Goal: Task Accomplishment & Management: Complete application form

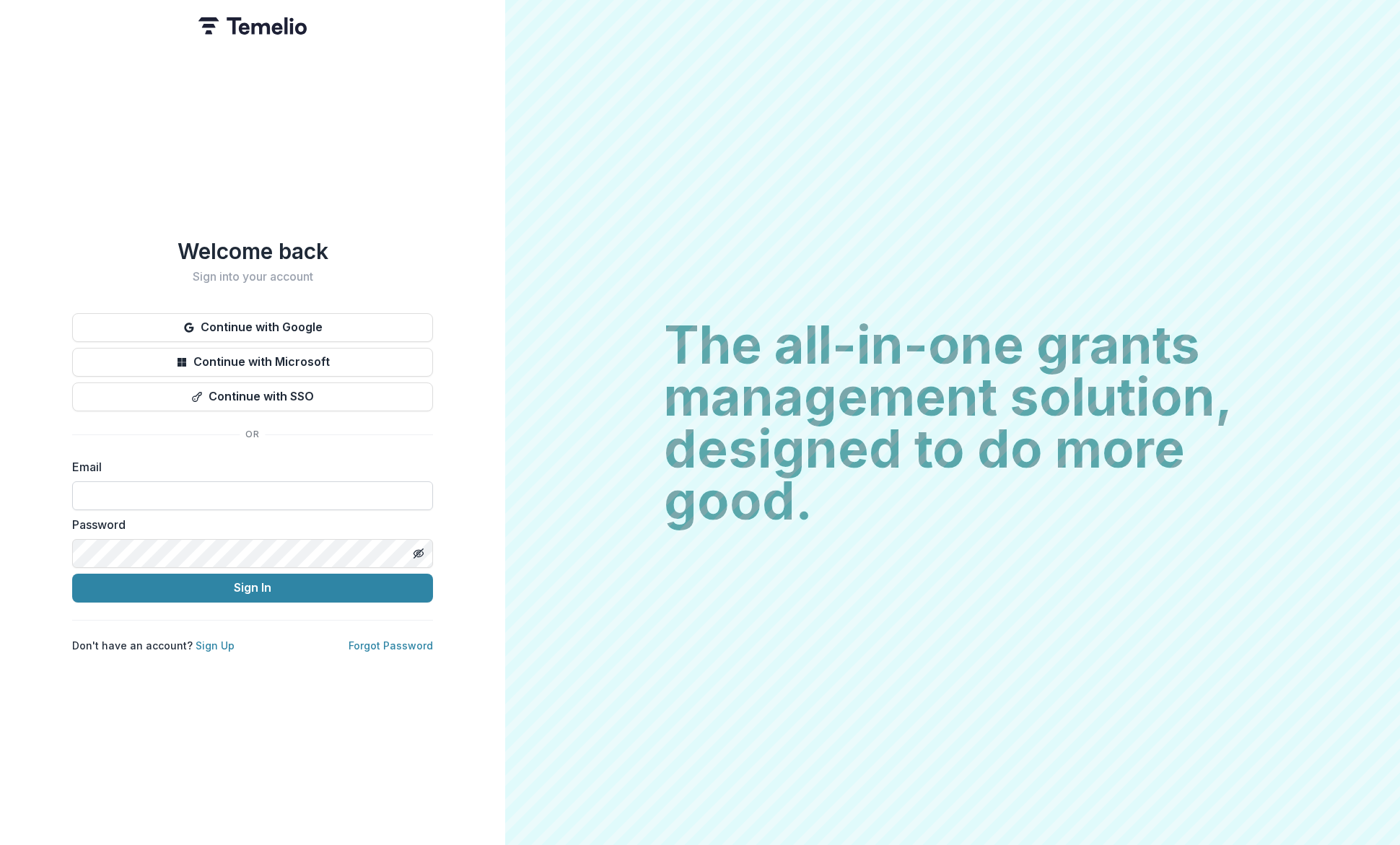
click at [197, 488] on input at bounding box center [252, 497] width 361 height 29
type input "**********"
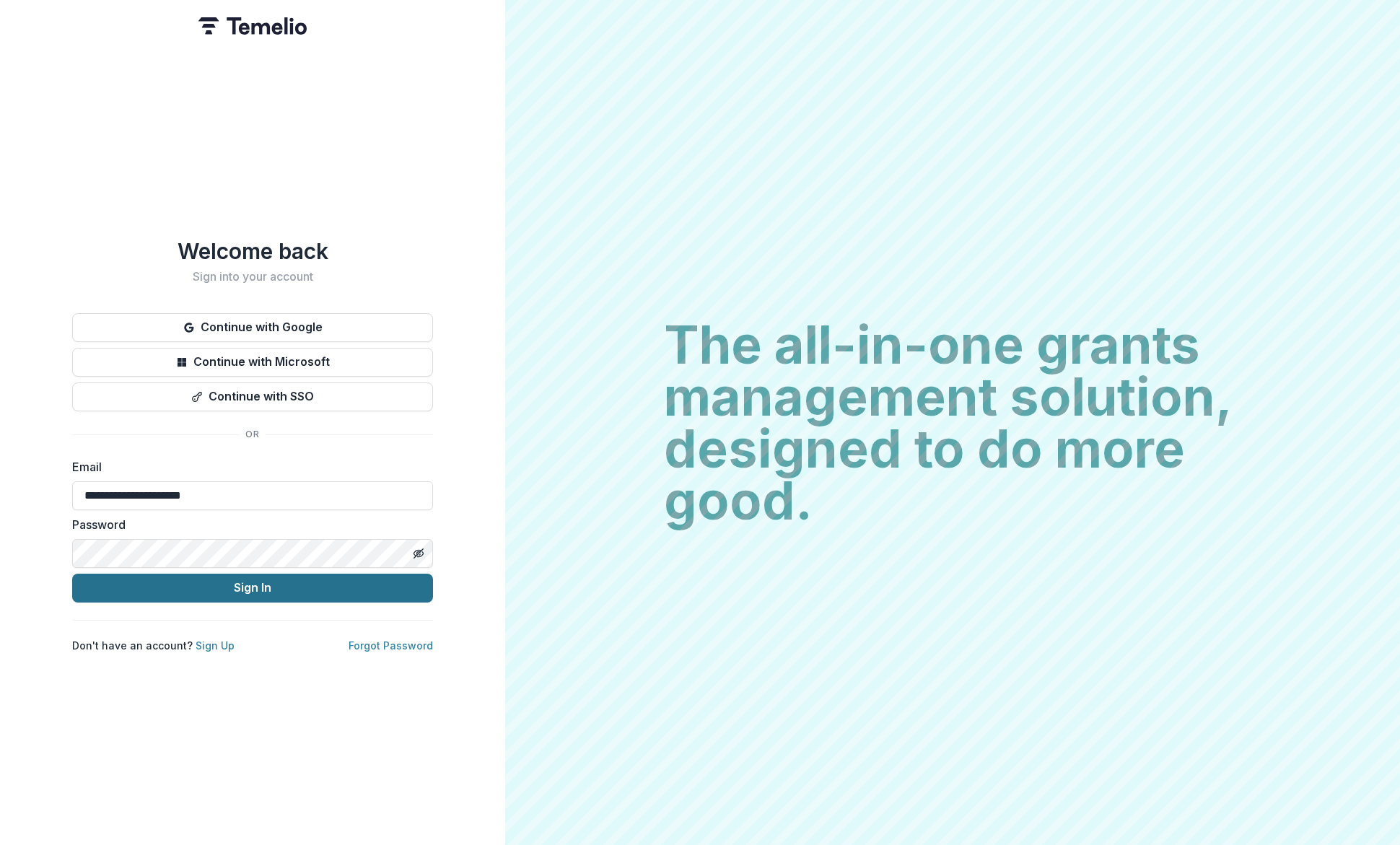
click at [269, 583] on button "Sign In" at bounding box center [252, 589] width 361 height 29
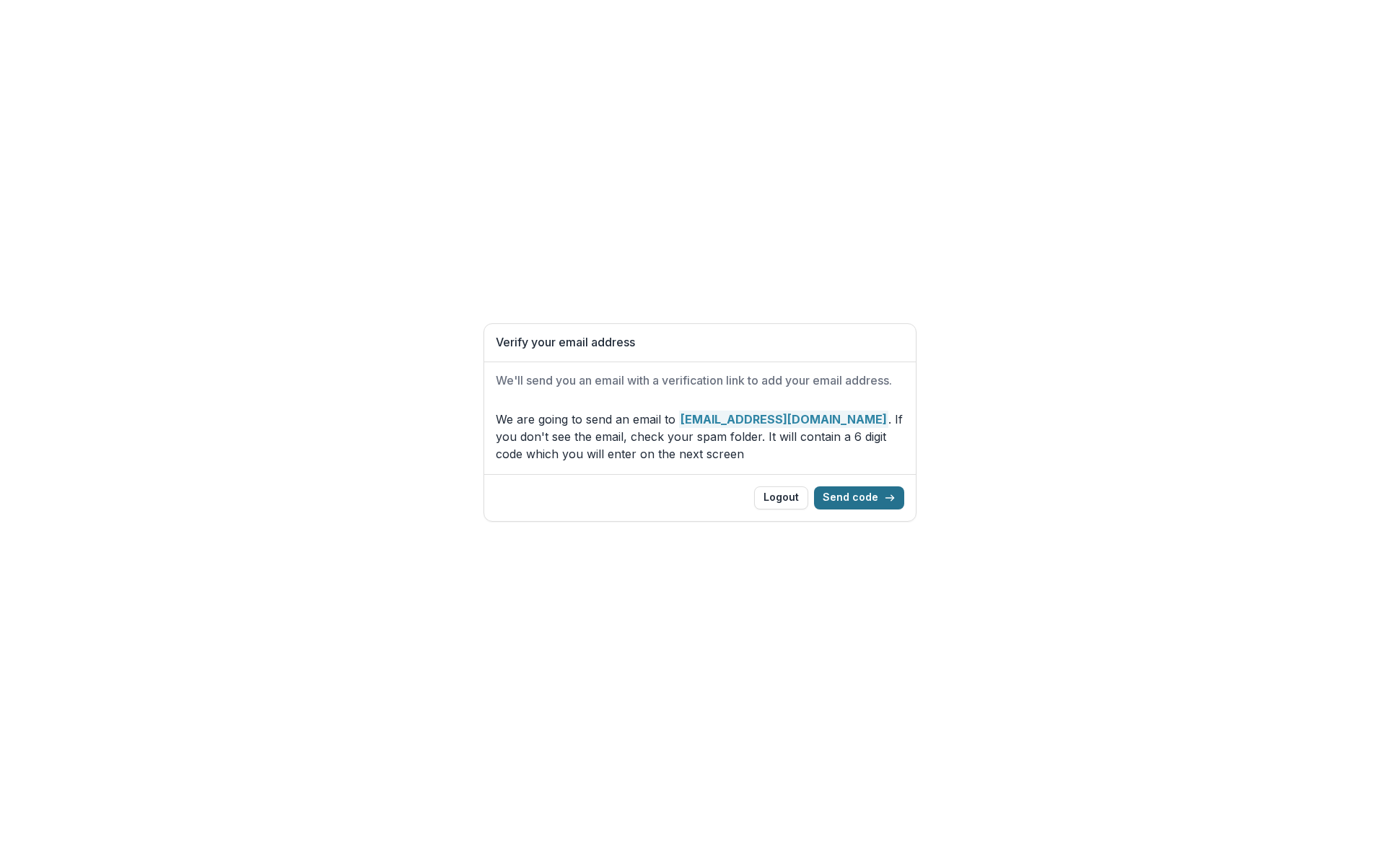
click at [852, 497] on button "Send code" at bounding box center [859, 497] width 91 height 23
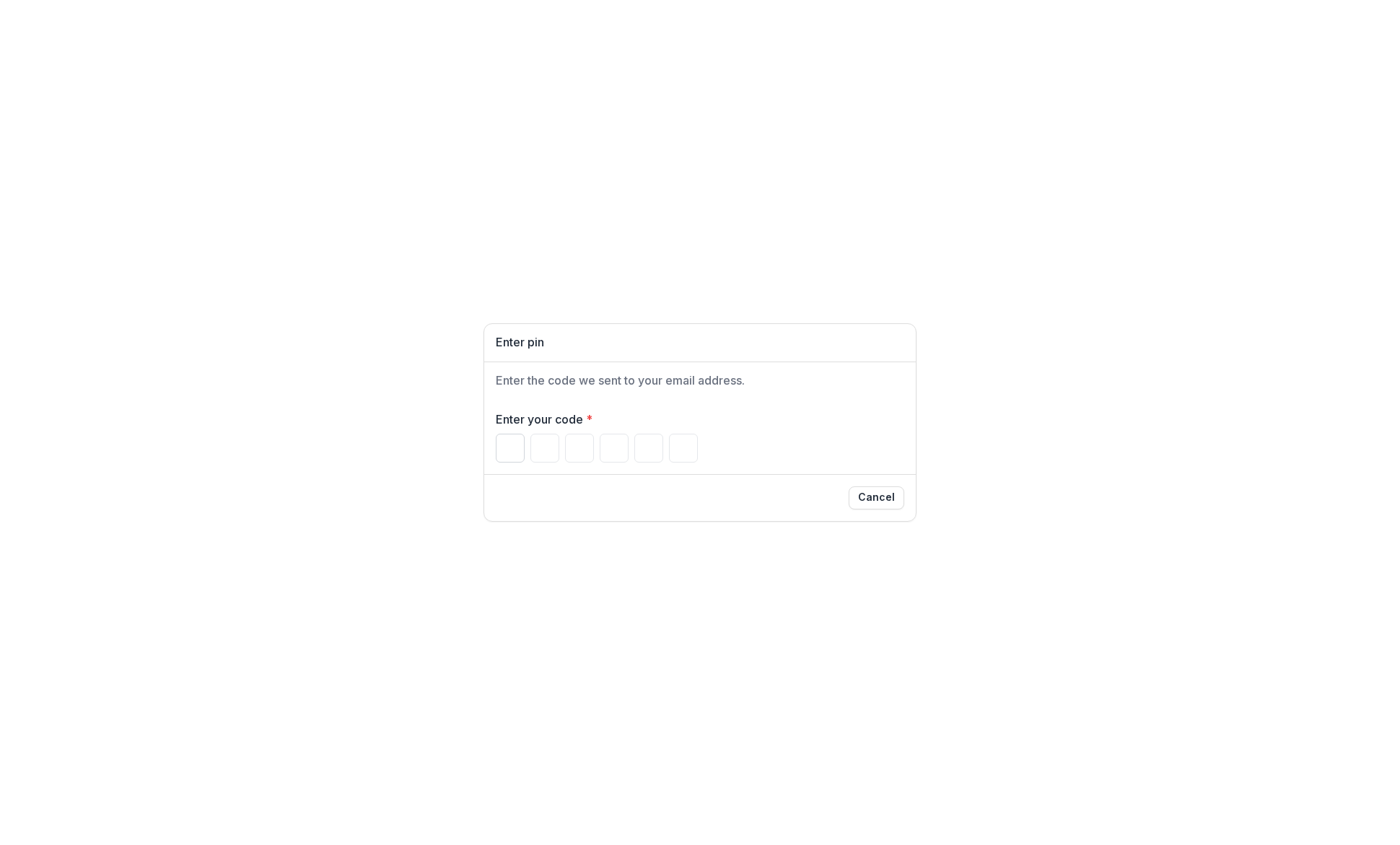
click at [509, 455] on input "Please enter your pin code" at bounding box center [510, 448] width 29 height 29
type input "*"
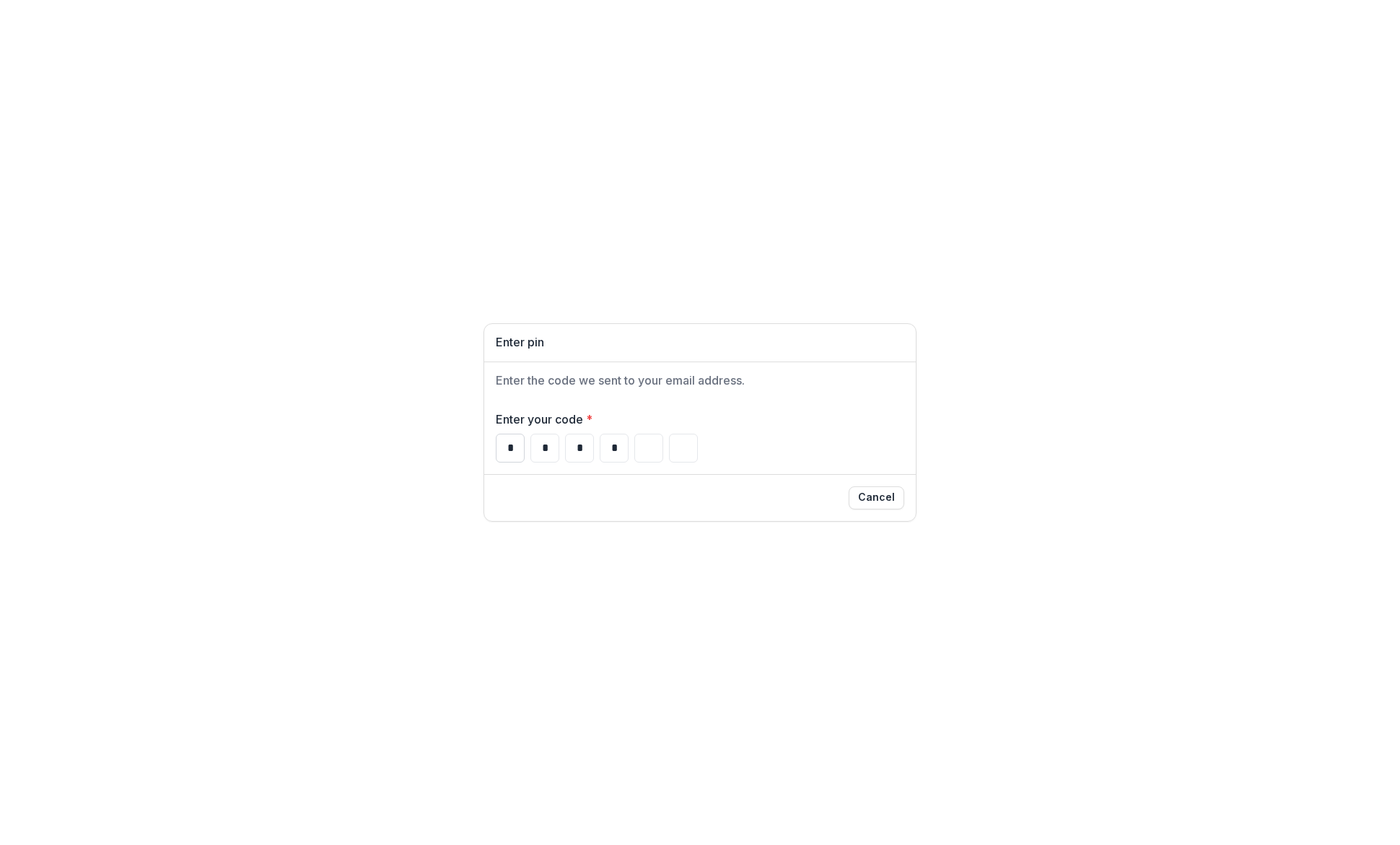
type input "*"
